Goal: Task Accomplishment & Management: Manage account settings

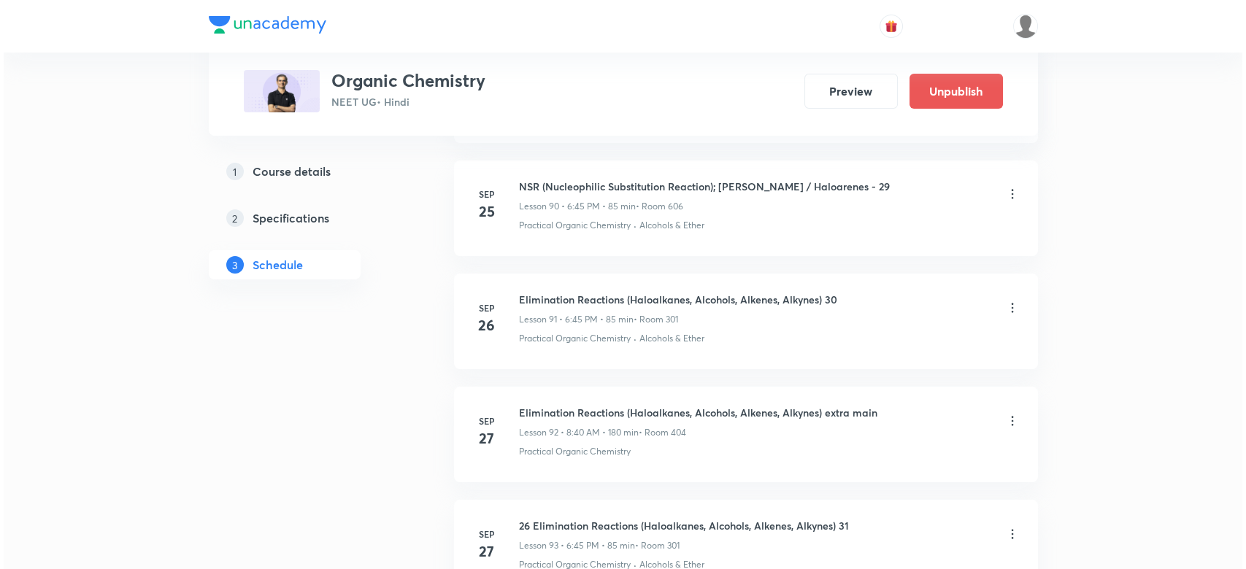
scroll to position [11654, 0]
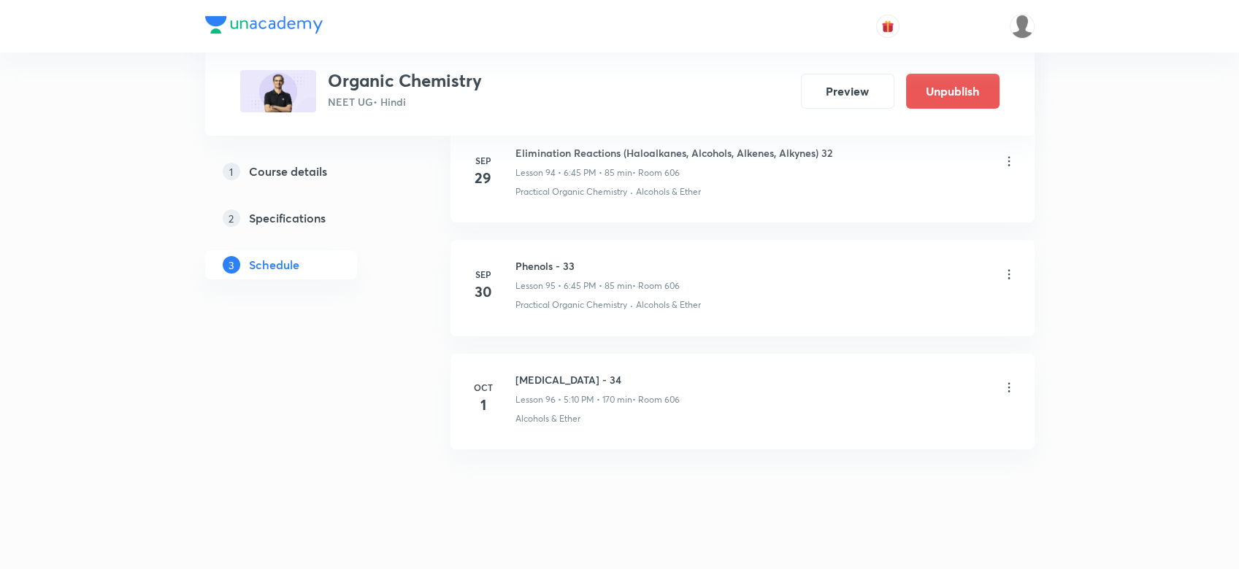
click at [1010, 380] on icon at bounding box center [1009, 387] width 15 height 15
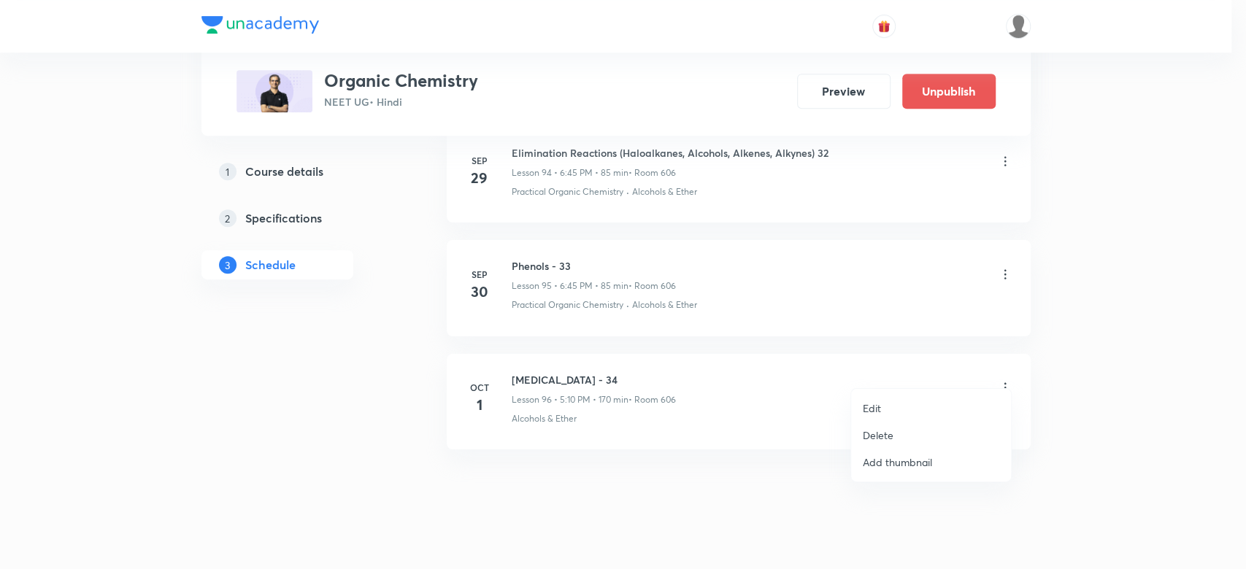
click at [901, 398] on li "Edit" at bounding box center [931, 408] width 160 height 27
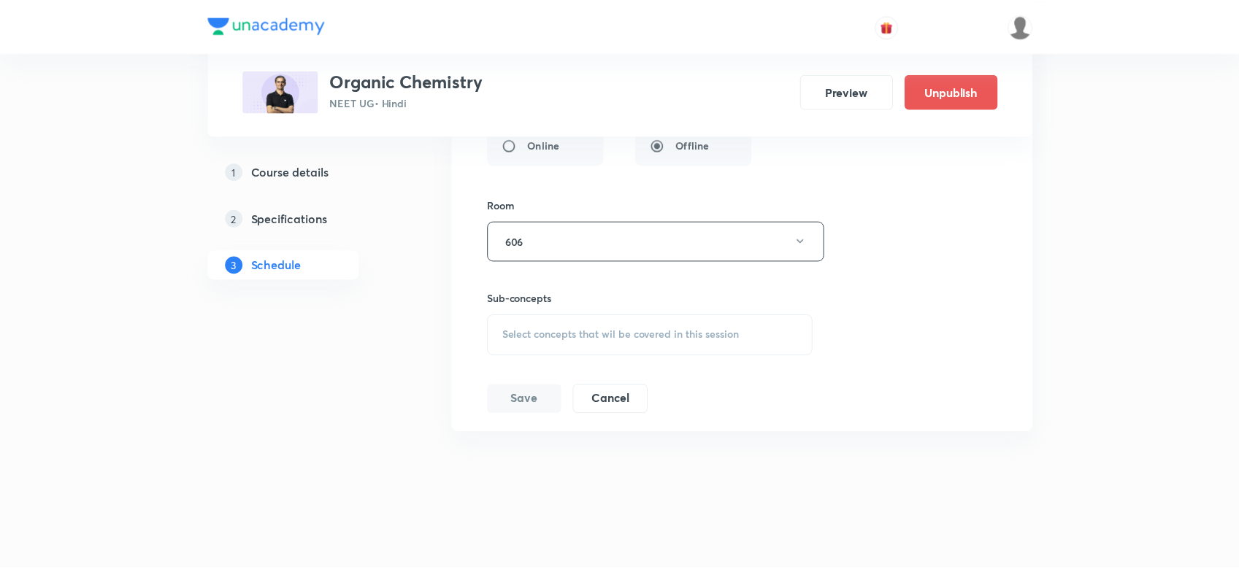
scroll to position [11528, 0]
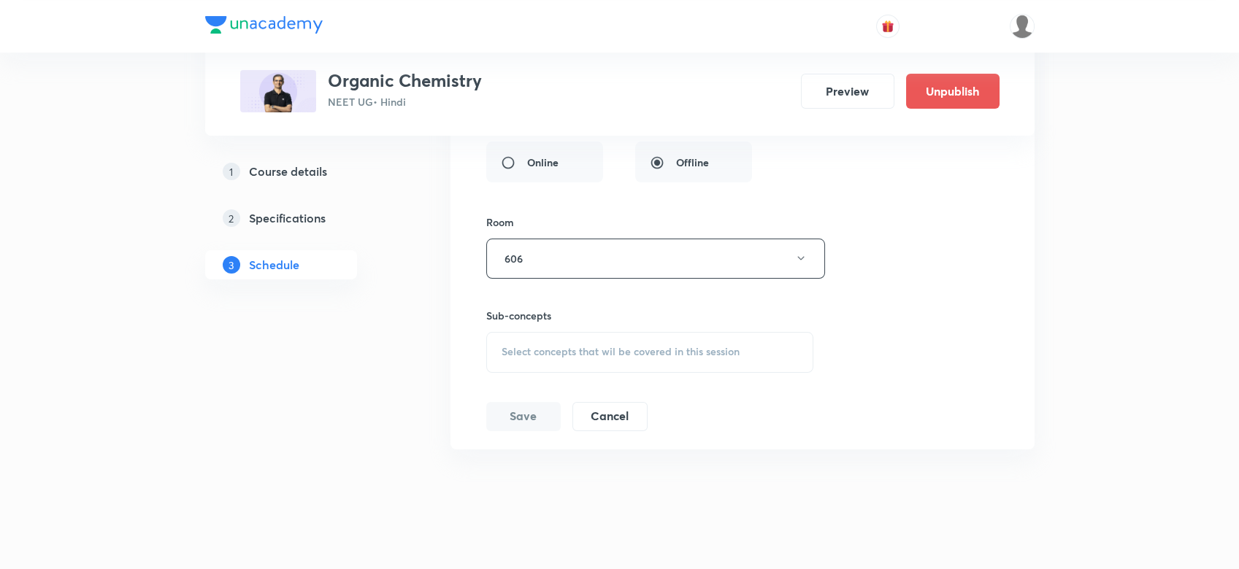
click at [547, 332] on div "Select concepts that wil be covered in this session" at bounding box center [650, 352] width 328 height 41
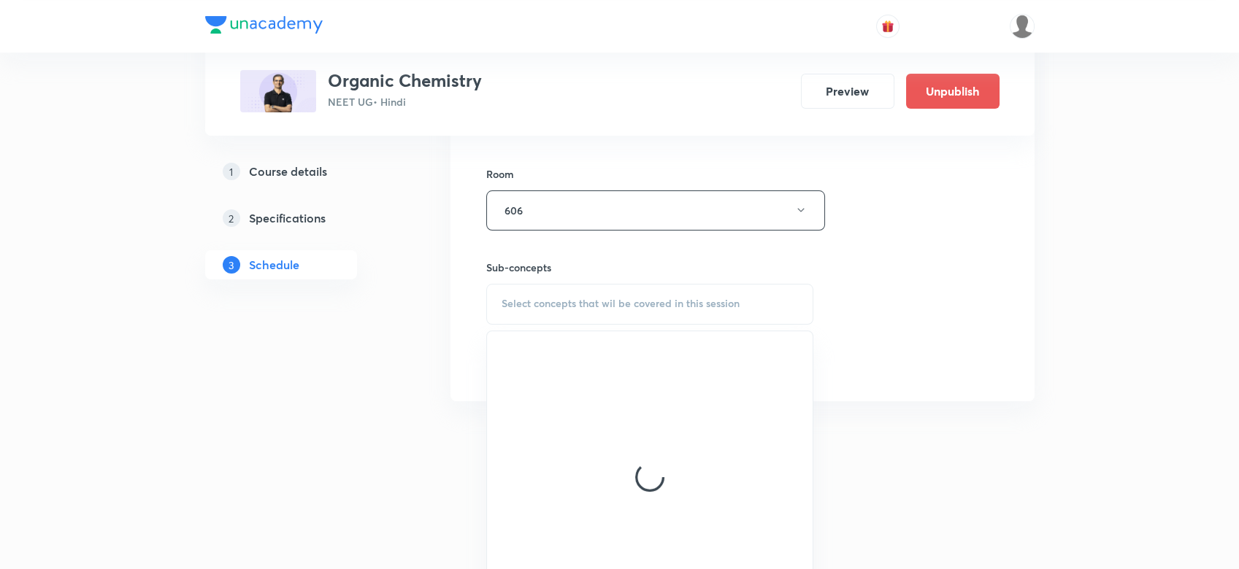
scroll to position [11577, 0]
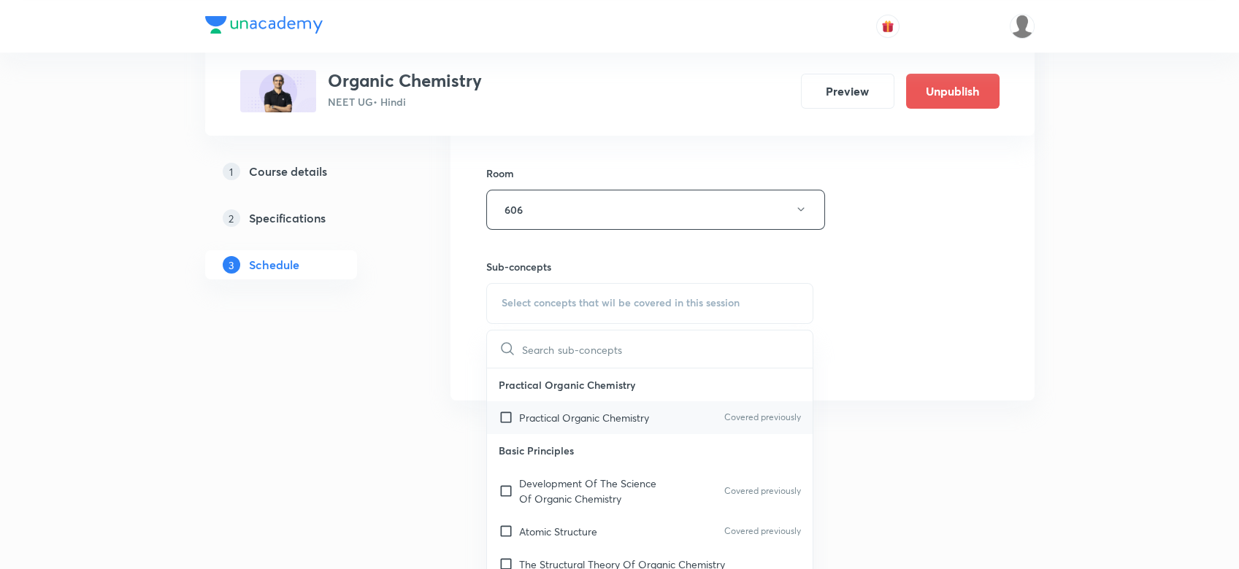
click at [549, 410] on p "Practical Organic Chemistry" at bounding box center [584, 417] width 130 height 15
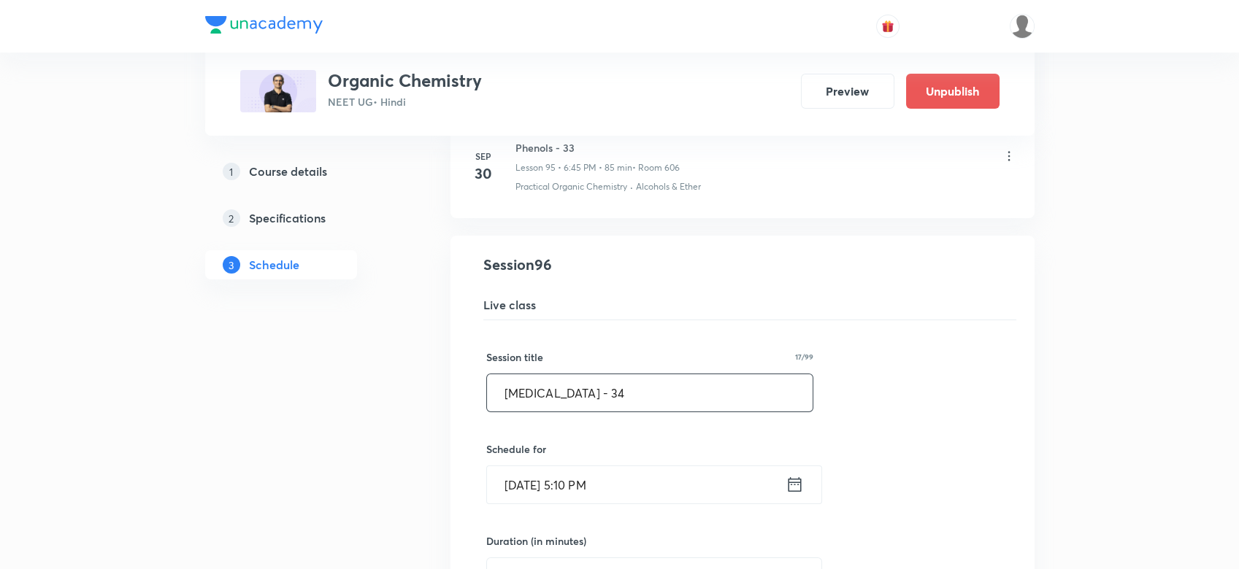
scroll to position [11017, 0]
drag, startPoint x: 643, startPoint y: 384, endPoint x: 350, endPoint y: 383, distance: 292.7
paste input "Aldehydes & Ketones (NAR, NAER); Carboxylic Acids & its Derivatives (SNAE/NSR)"
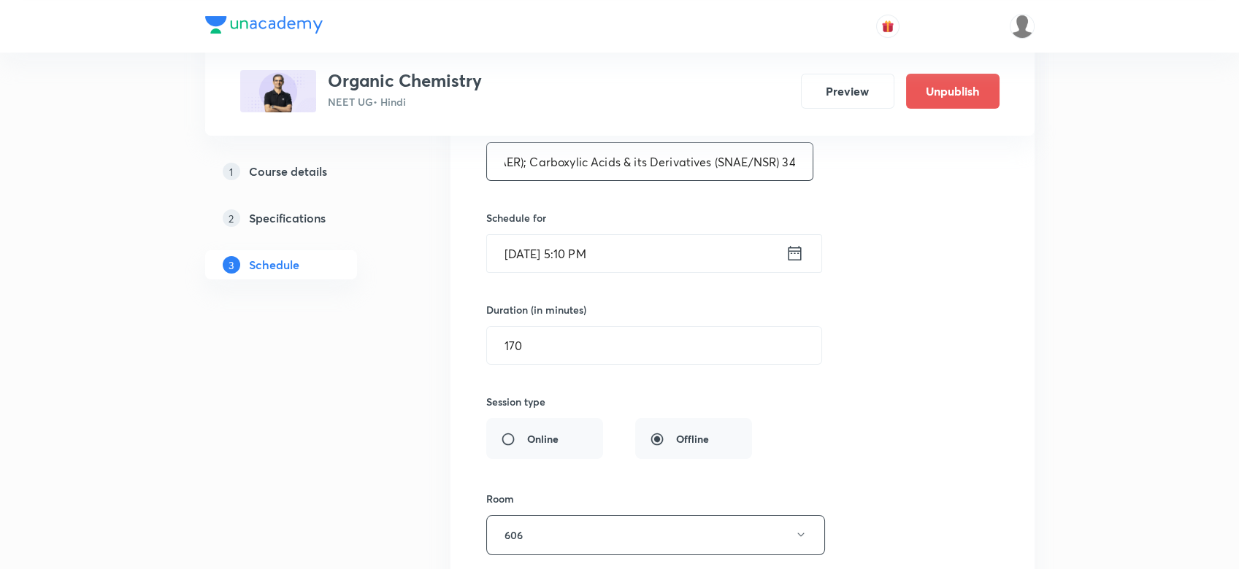
scroll to position [11545, 0]
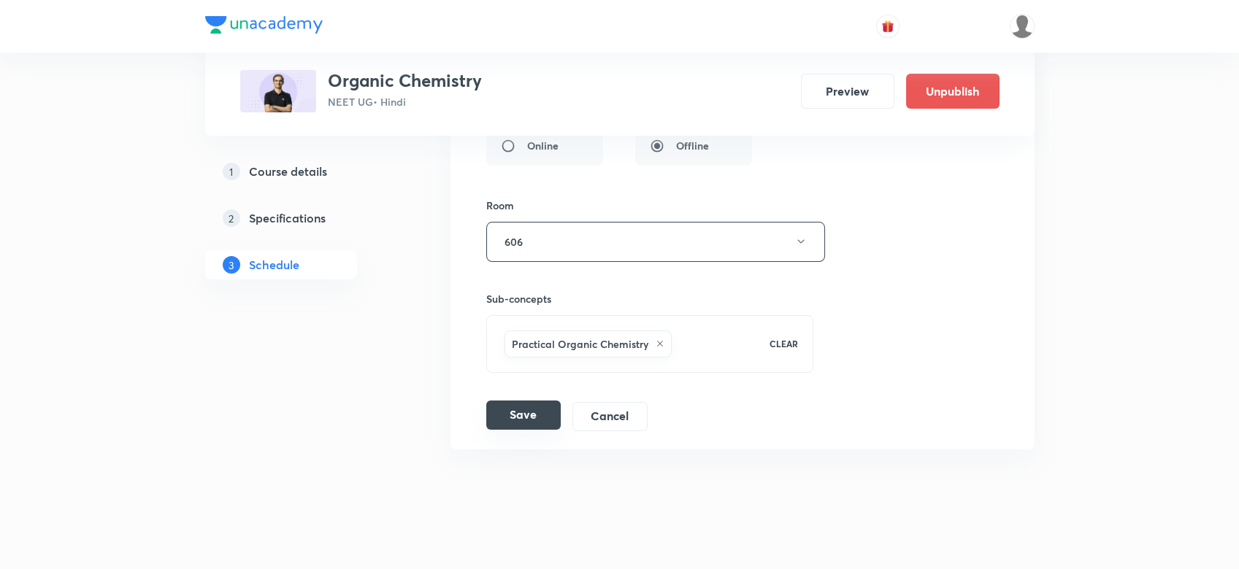
type input "Aldehydes & Ketones (NAR, NAER); Carboxylic Acids & its Derivatives (SNAE/NSR) …"
click at [491, 401] on button "Save" at bounding box center [523, 415] width 74 height 29
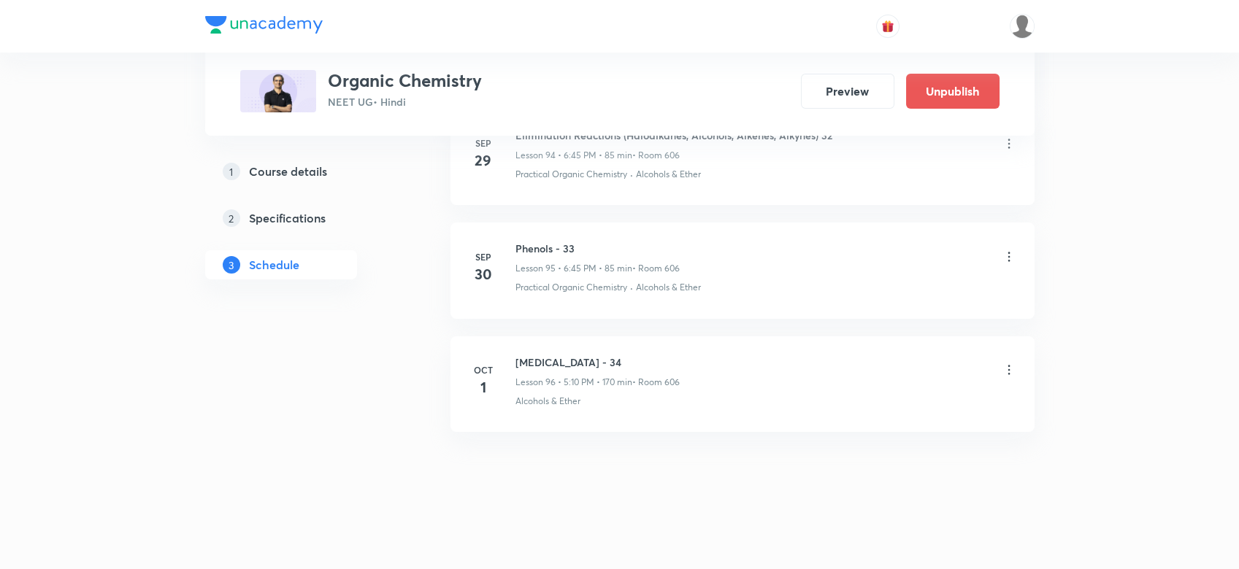
scroll to position [10985, 0]
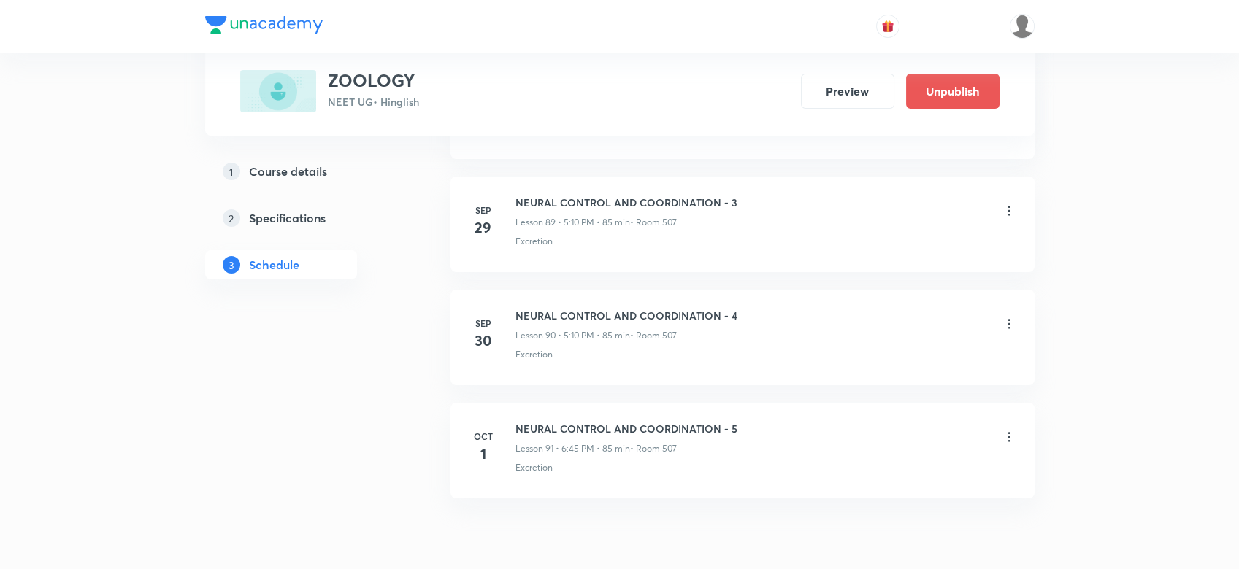
scroll to position [10883, 0]
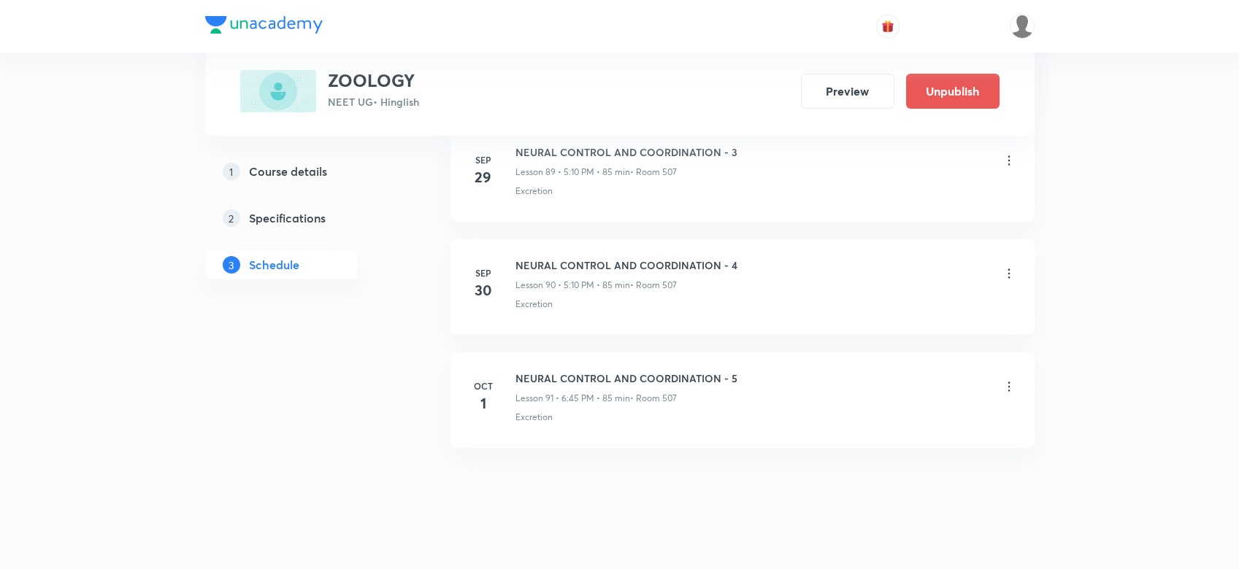
click at [1010, 380] on icon at bounding box center [1009, 387] width 15 height 15
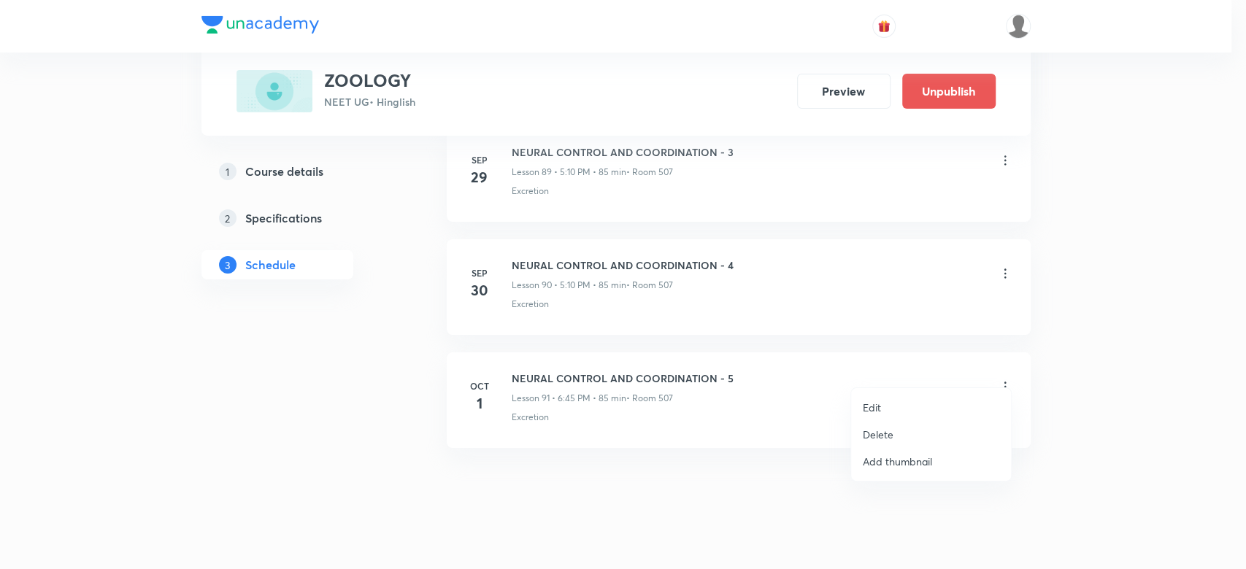
click at [886, 431] on p "Delete" at bounding box center [878, 434] width 31 height 15
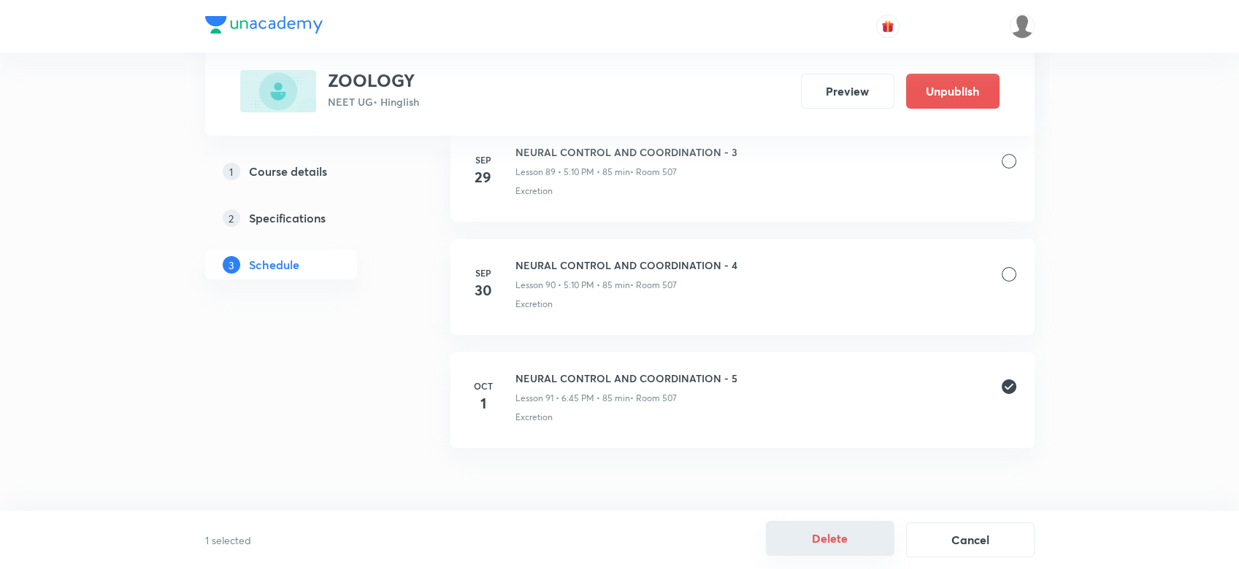
click at [820, 525] on button "Delete" at bounding box center [830, 538] width 128 height 35
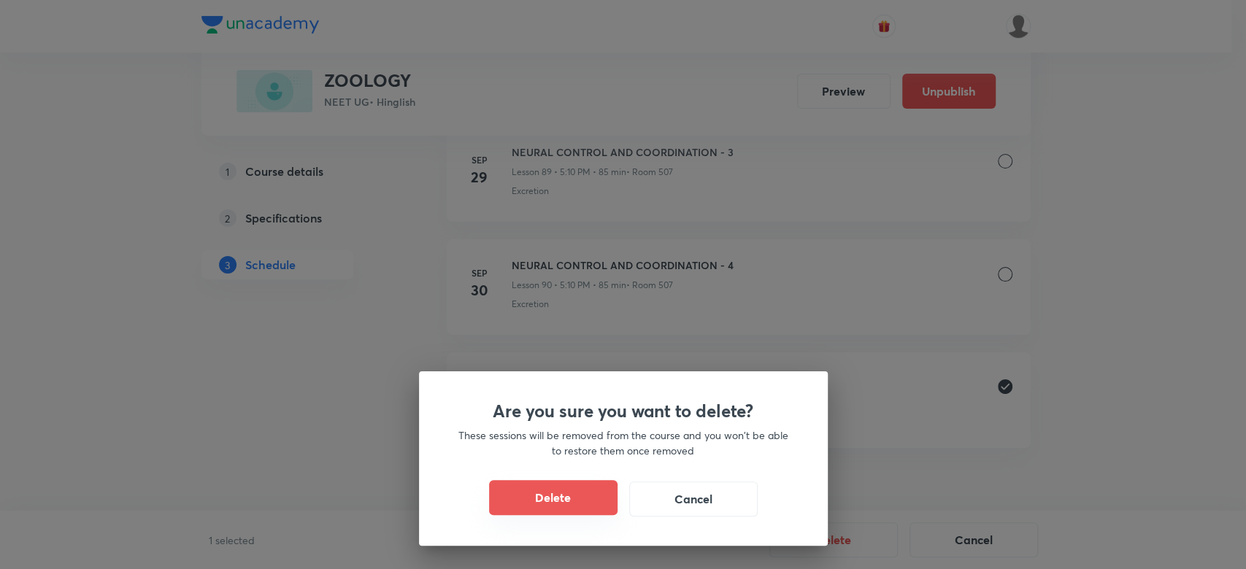
click at [578, 494] on button "Delete" at bounding box center [553, 497] width 128 height 35
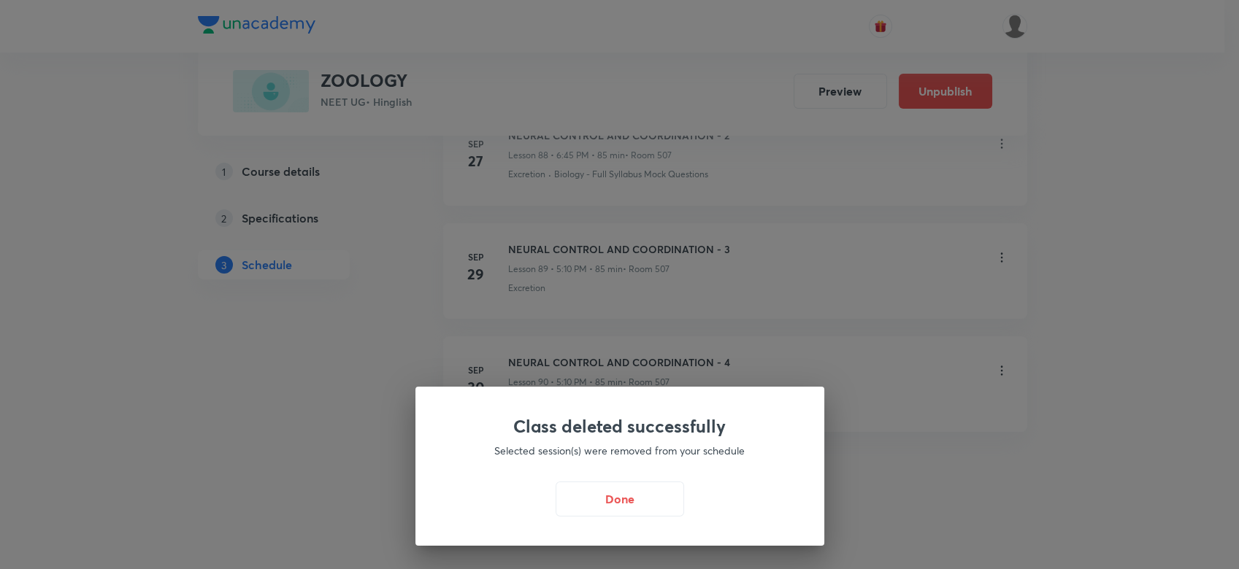
scroll to position [10770, 0]
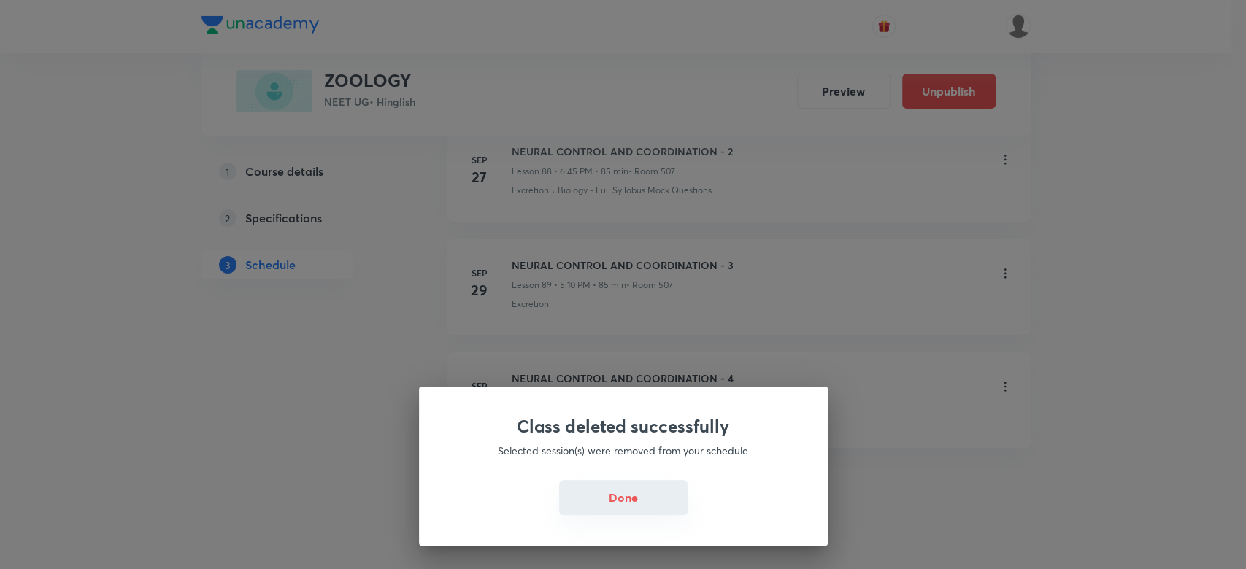
click at [604, 496] on button "Done" at bounding box center [623, 497] width 128 height 35
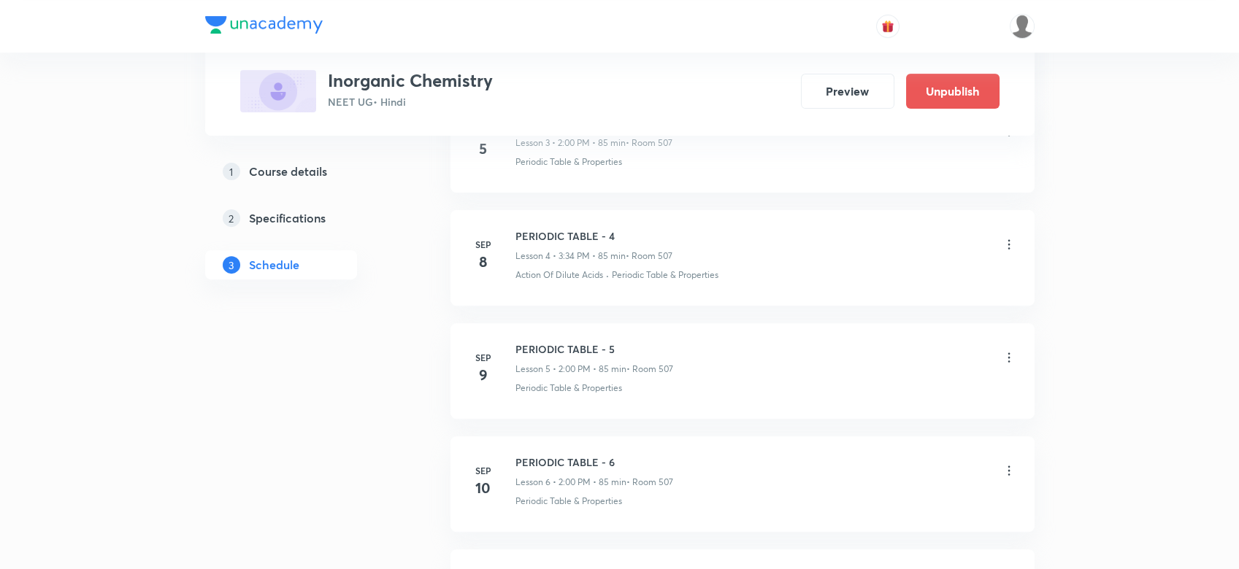
scroll to position [1729, 0]
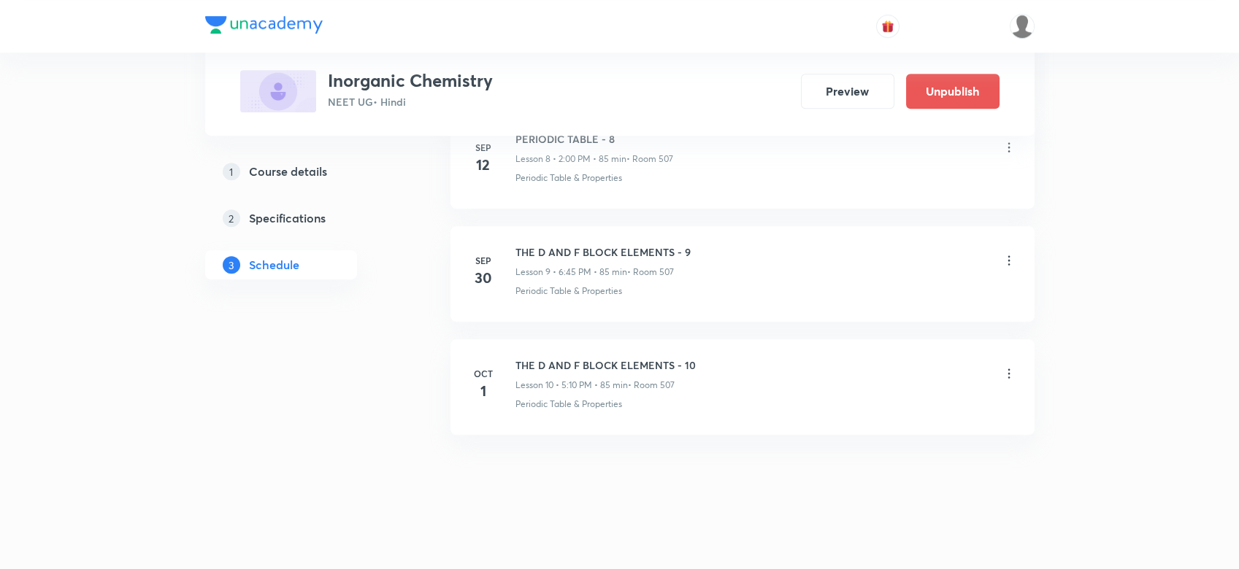
click at [1007, 380] on div at bounding box center [1009, 374] width 15 height 17
click at [1007, 374] on icon at bounding box center [1008, 373] width 2 height 9
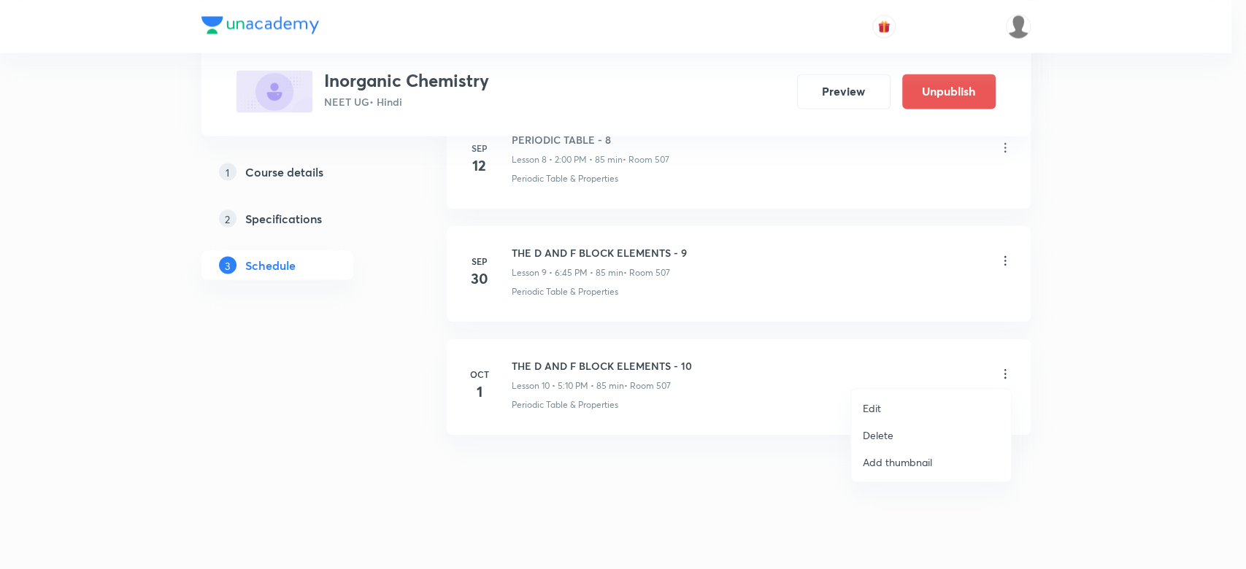
click at [881, 438] on p "Delete" at bounding box center [878, 435] width 31 height 15
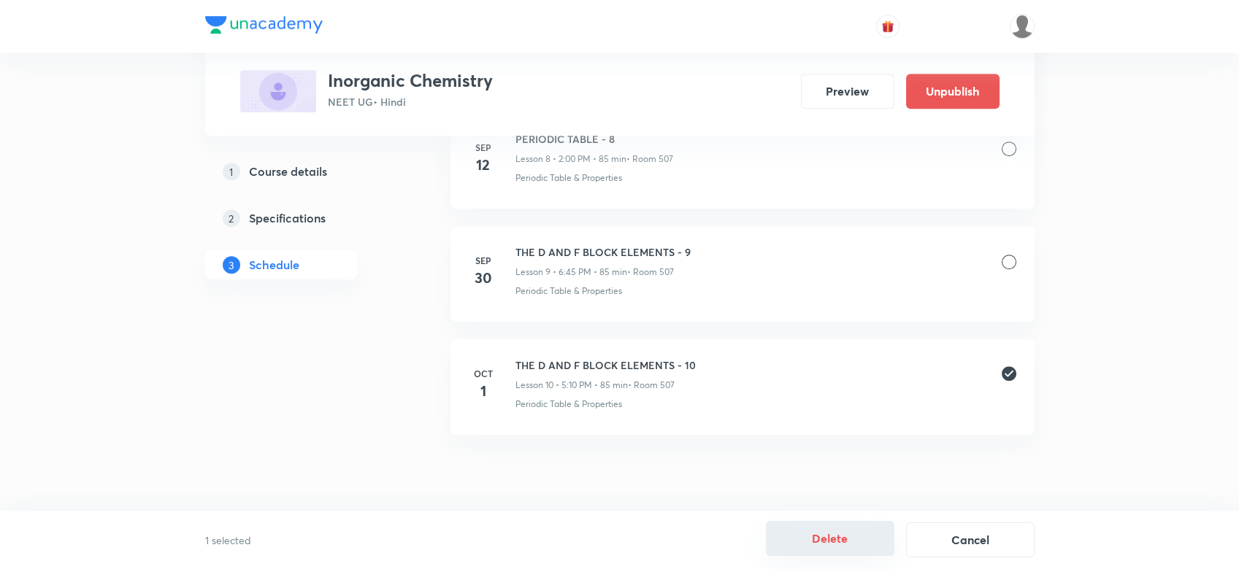
click at [810, 528] on button "Delete" at bounding box center [830, 538] width 128 height 35
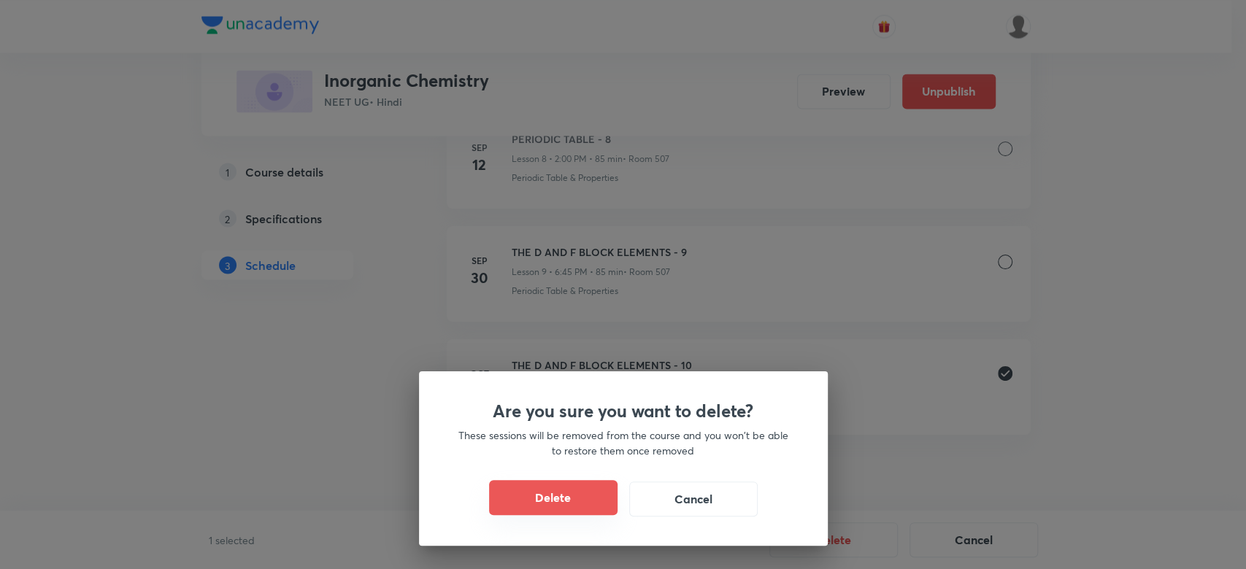
click at [610, 500] on button "Delete" at bounding box center [553, 497] width 128 height 35
